Goal: Task Accomplishment & Management: Manage account settings

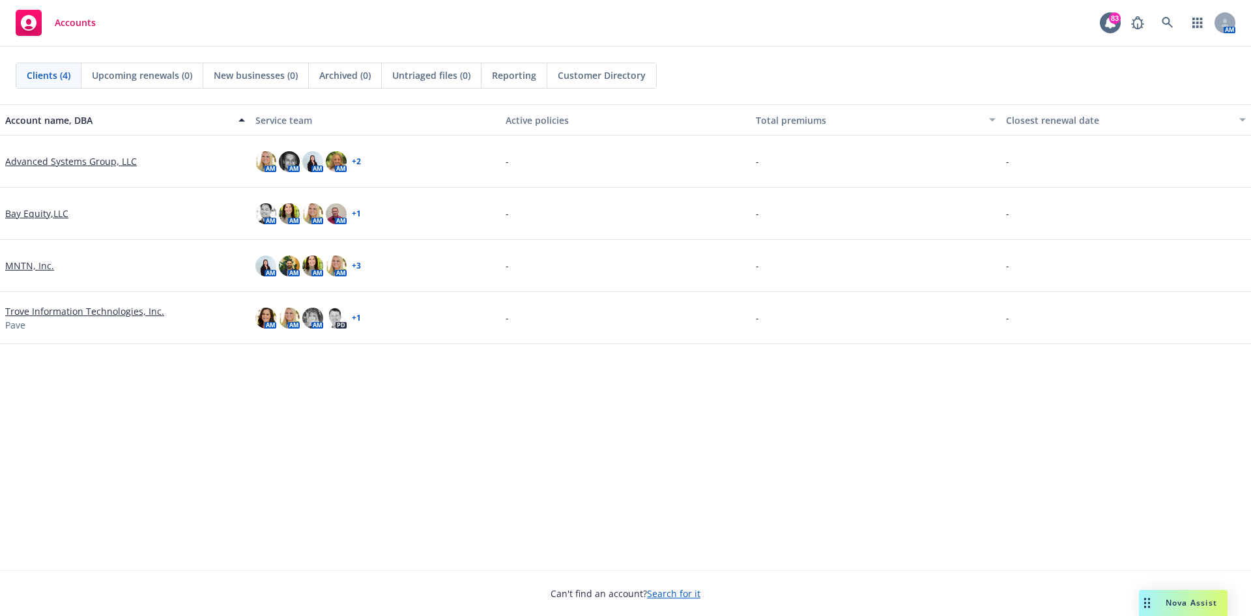
click at [36, 263] on link "MNTN, Inc." at bounding box center [29, 266] width 49 height 14
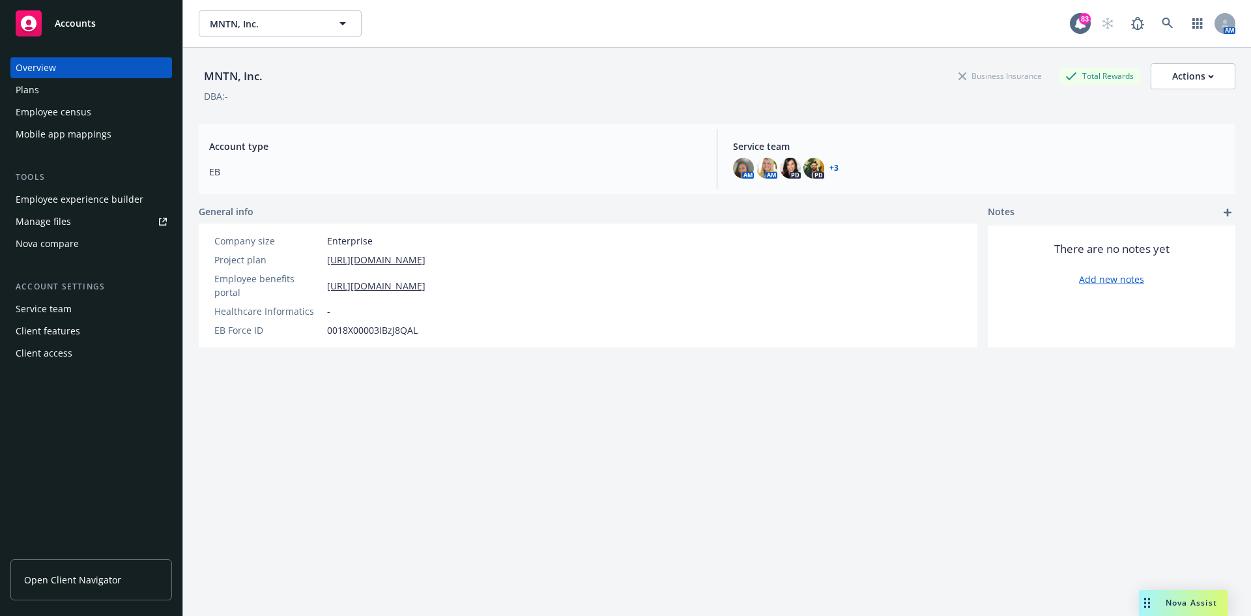
click at [67, 203] on div "Employee experience builder" at bounding box center [80, 199] width 128 height 21
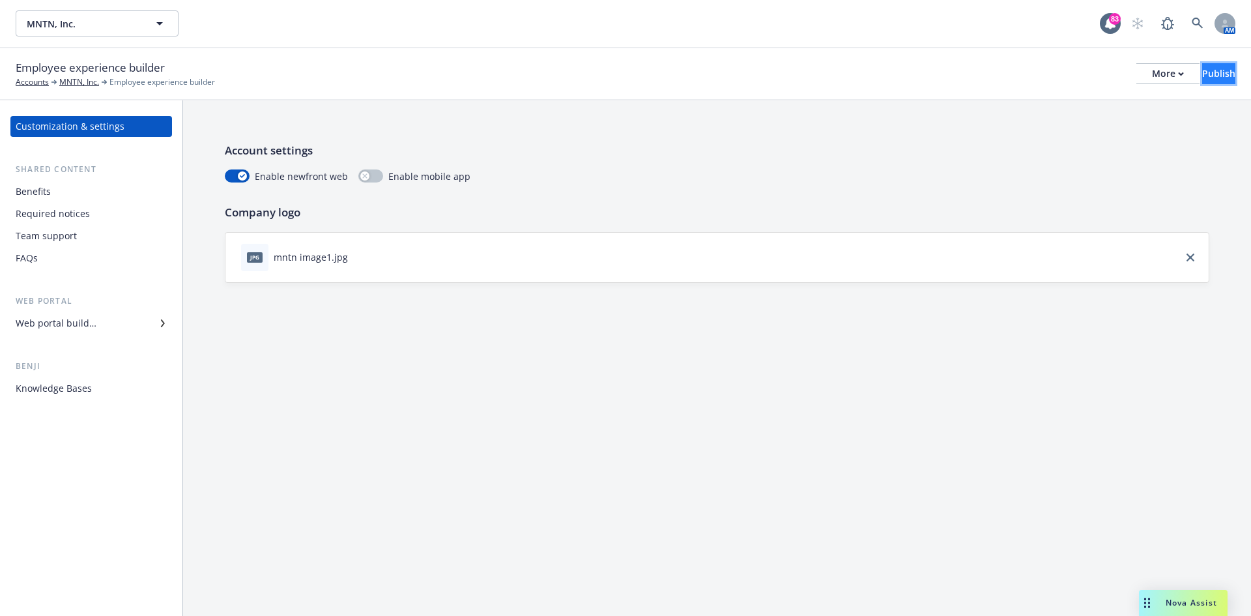
click at [1202, 76] on div "Publish" at bounding box center [1218, 74] width 33 height 20
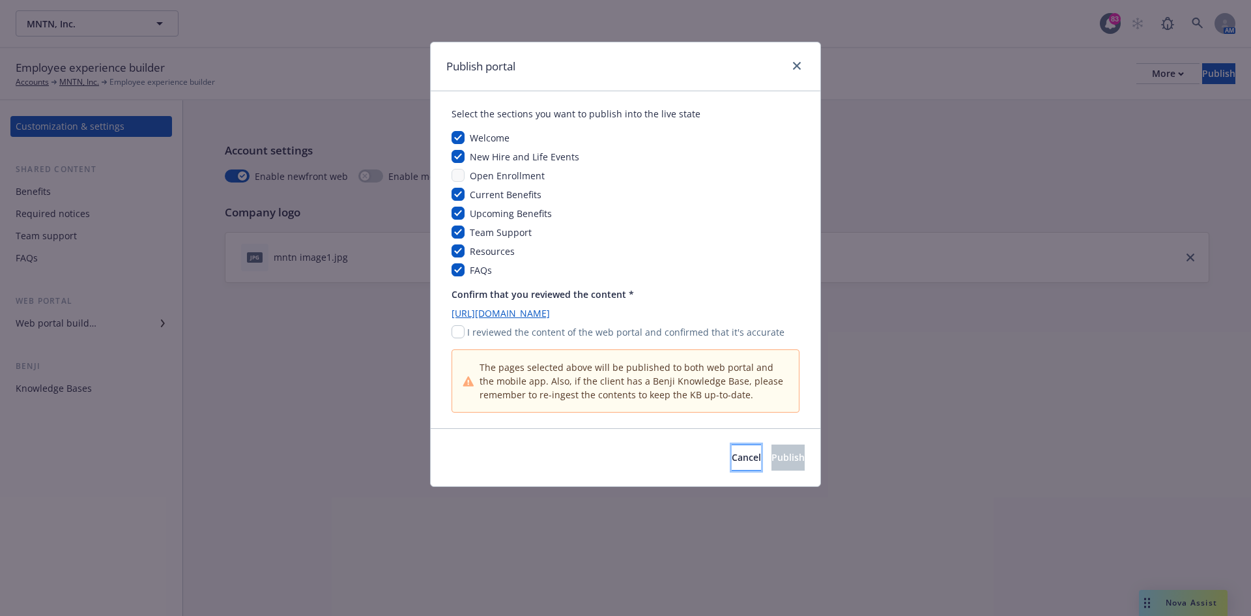
click at [732, 446] on button "Cancel" at bounding box center [746, 457] width 29 height 26
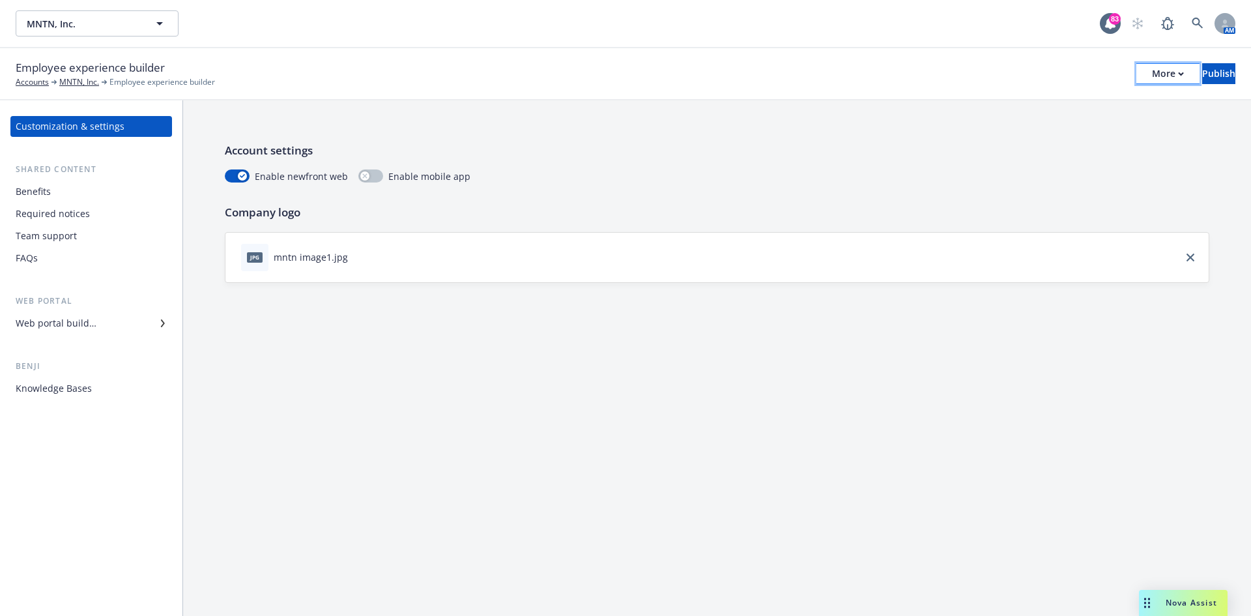
click at [1136, 79] on button "More" at bounding box center [1167, 73] width 63 height 21
click at [1035, 128] on link "Copy portal link" at bounding box center [1060, 129] width 193 height 26
